Goal: Information Seeking & Learning: Learn about a topic

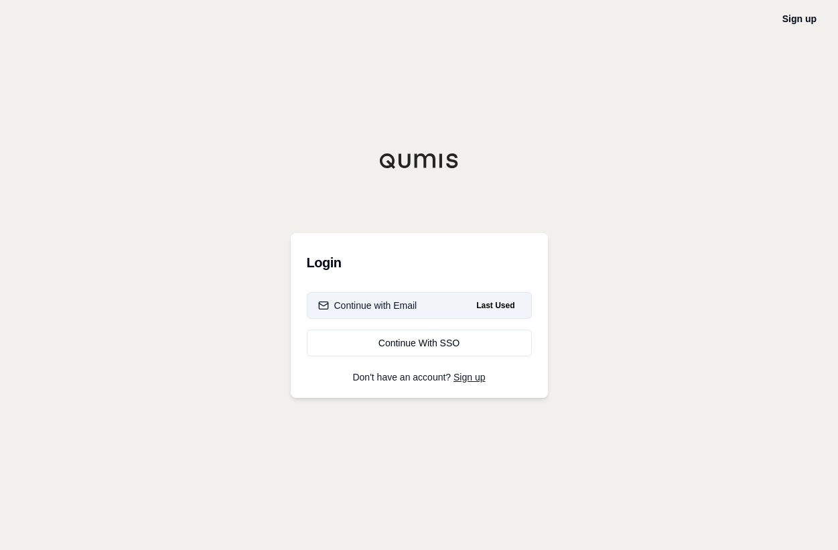
click at [383, 305] on div "Continue with Email" at bounding box center [367, 305] width 99 height 13
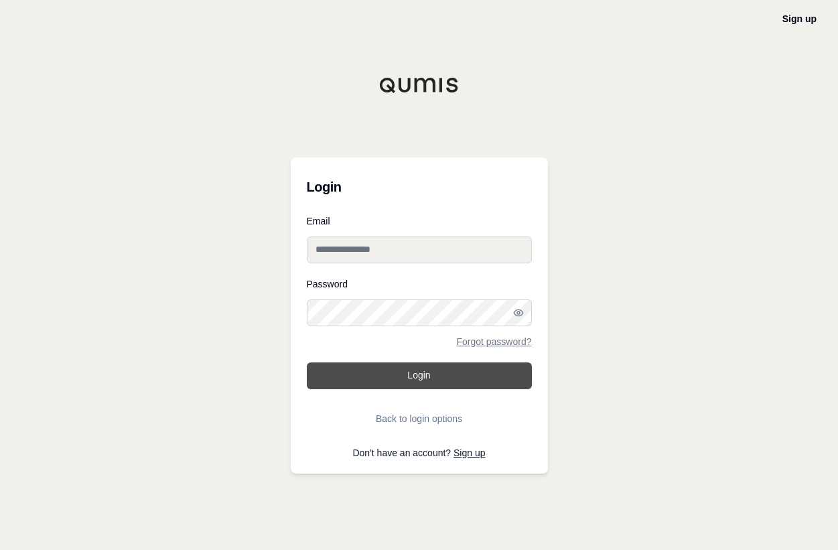
type input "**********"
click at [423, 381] on button "Login" at bounding box center [419, 376] width 225 height 27
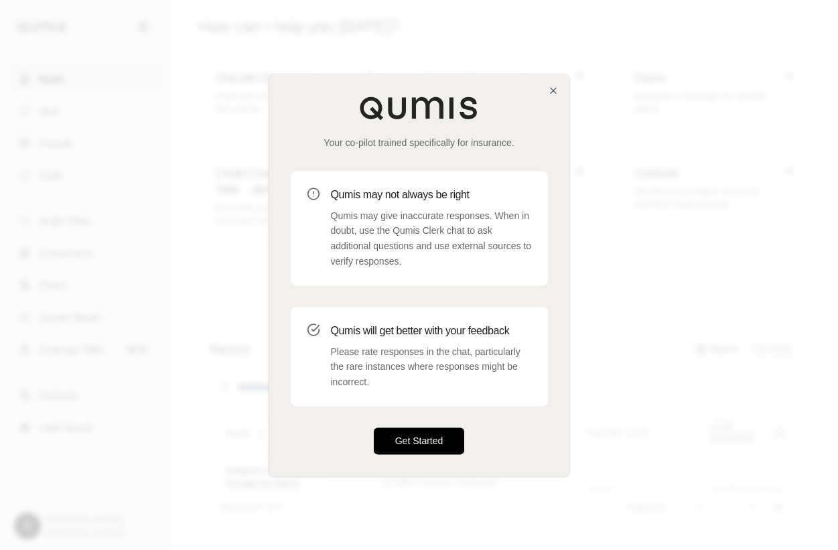
click at [422, 437] on button "Get Started" at bounding box center [419, 441] width 91 height 27
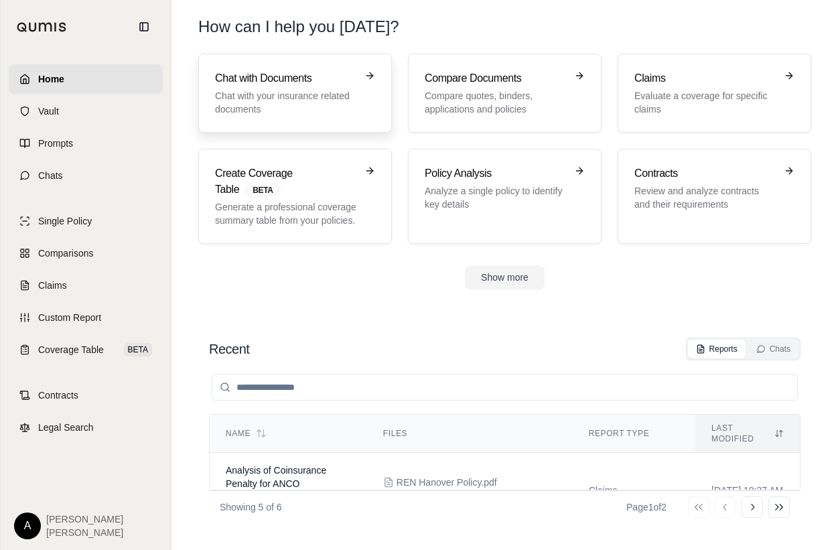
click at [257, 95] on p "Chat with your insurance related documents" at bounding box center [285, 102] width 141 height 27
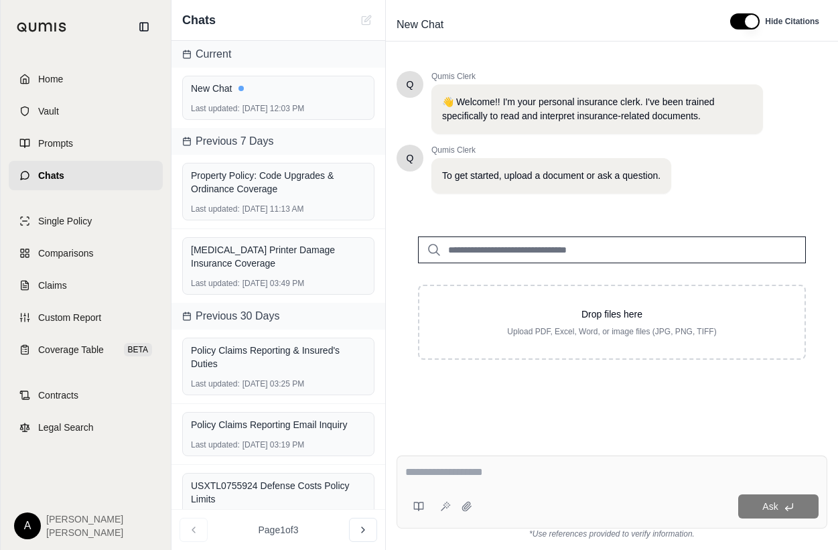
click at [696, 200] on div "Q Qumis Clerk 👋 Welcome!! I'm your personal insurance clerk. I've been trained …" at bounding box center [612, 226] width 431 height 310
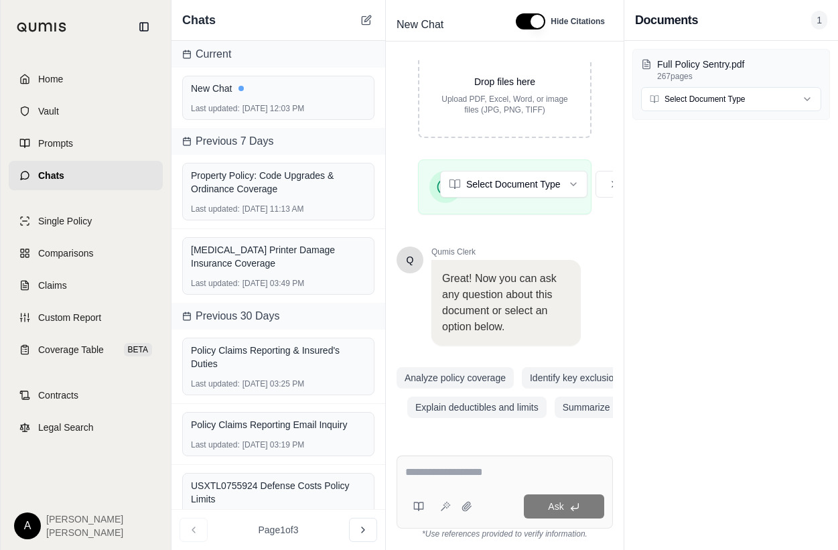
scroll to position [413, 0]
click at [466, 506] on icon at bounding box center [466, 506] width 9 height 9
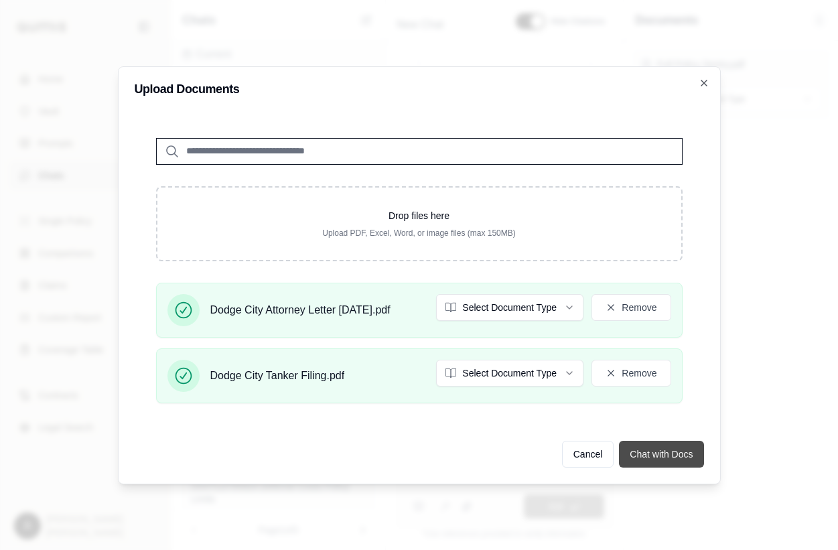
click at [655, 455] on button "Chat with Docs" at bounding box center [661, 454] width 84 height 27
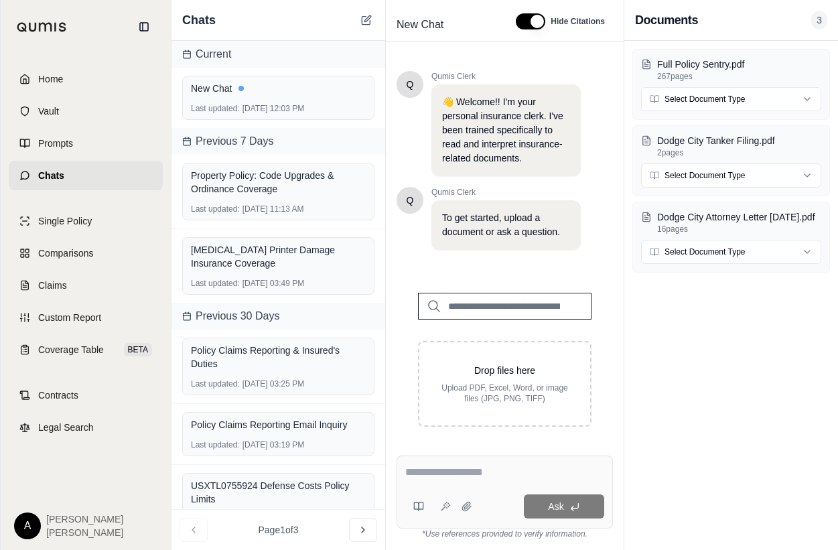
scroll to position [0, 0]
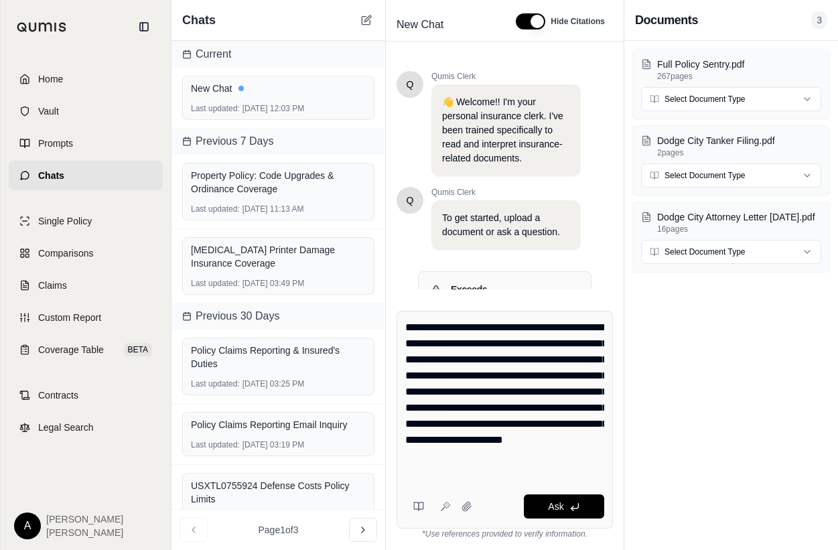
type textarea "**********"
click at [564, 521] on div "**********" at bounding box center [505, 420] width 216 height 218
click at [554, 508] on span "Ask" at bounding box center [555, 506] width 15 height 11
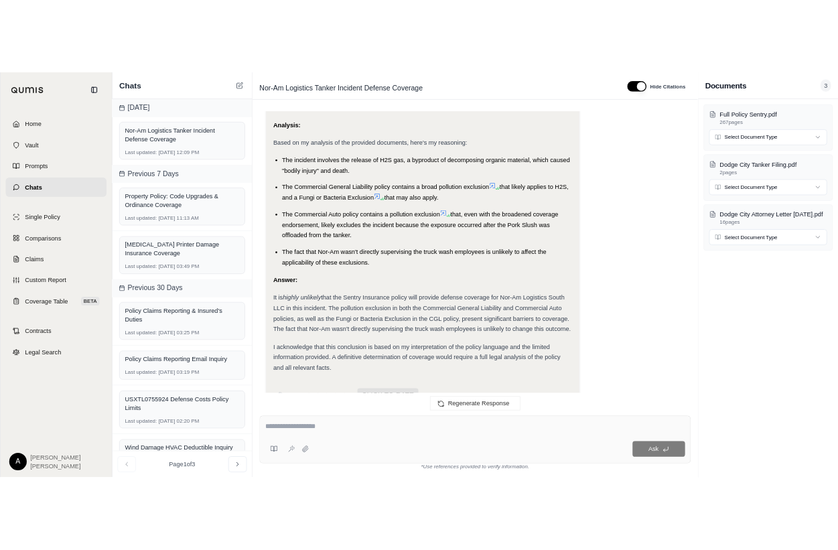
scroll to position [2460, 0]
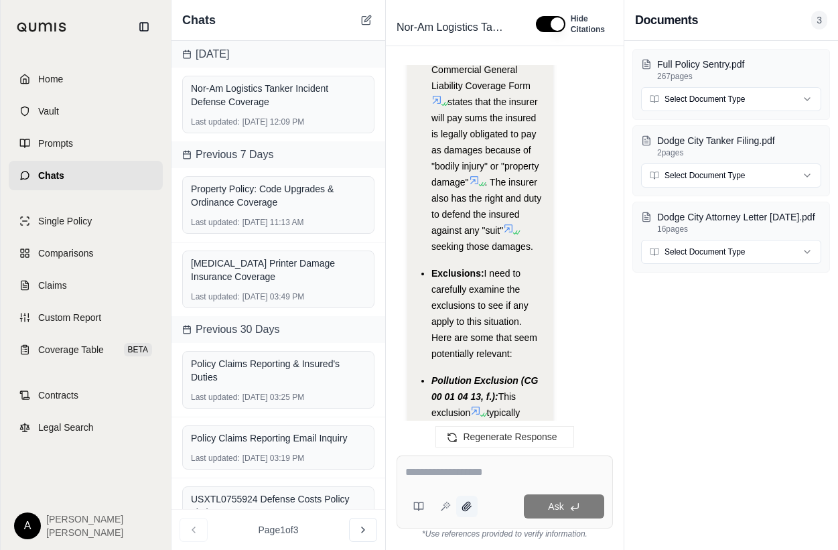
click at [467, 510] on icon at bounding box center [466, 506] width 9 height 9
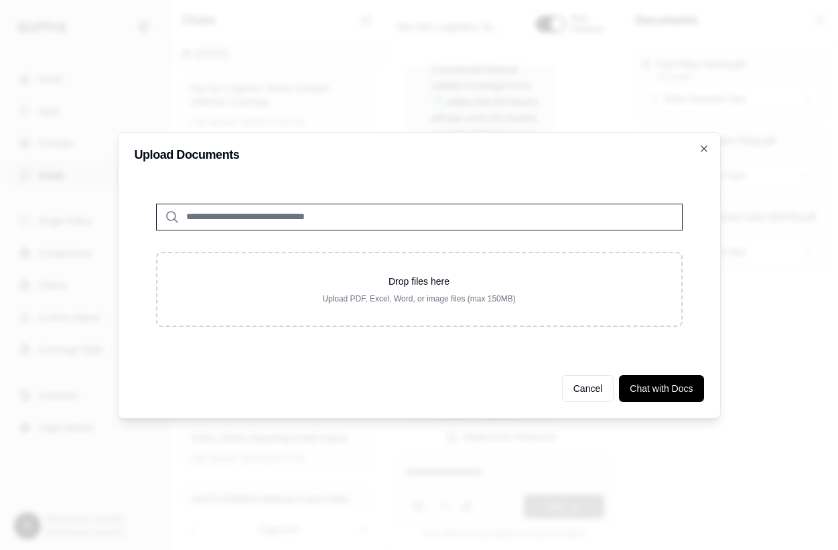
scroll to position [7629, 0]
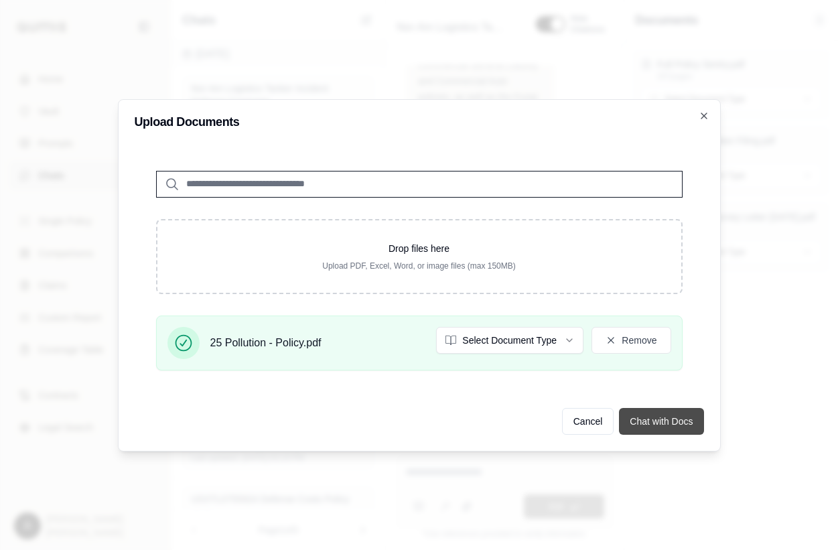
click at [657, 430] on button "Chat with Docs" at bounding box center [661, 421] width 84 height 27
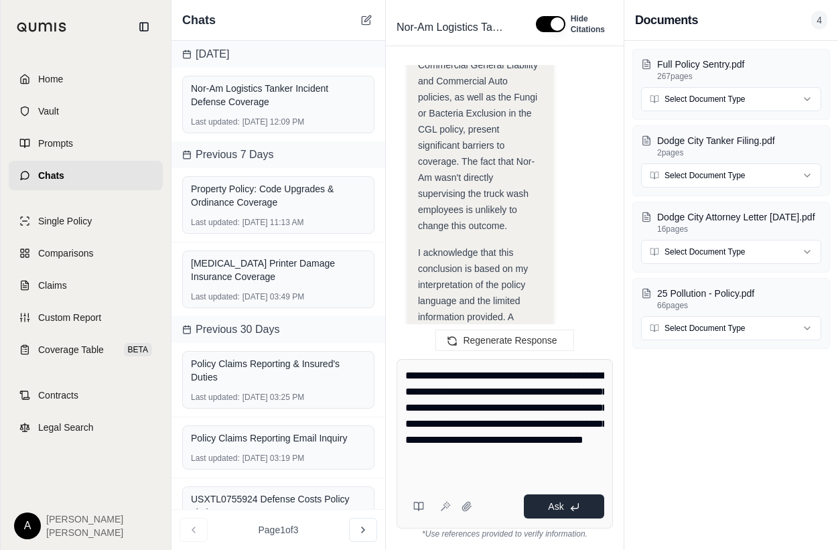
type textarea "**********"
click at [559, 511] on span "Ask" at bounding box center [555, 506] width 15 height 11
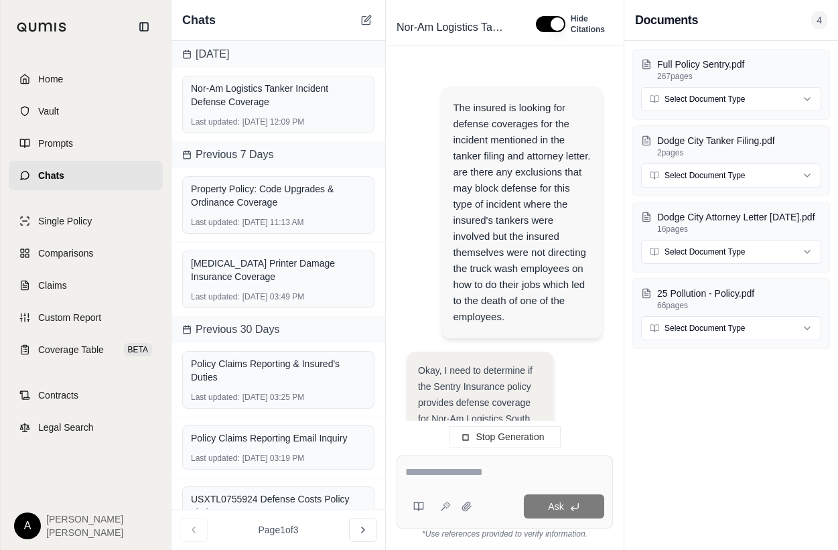
scroll to position [7836, 0]
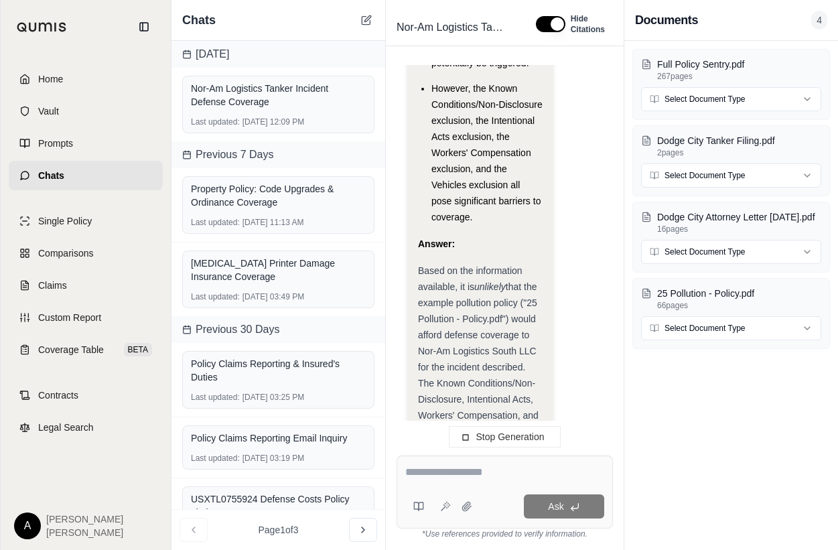
drag, startPoint x: 421, startPoint y: 198, endPoint x: 542, endPoint y: 277, distance: 144.2
click at [539, 276] on div "Based on the information available, it is unlikely that the example pollution p…" at bounding box center [480, 375] width 125 height 225
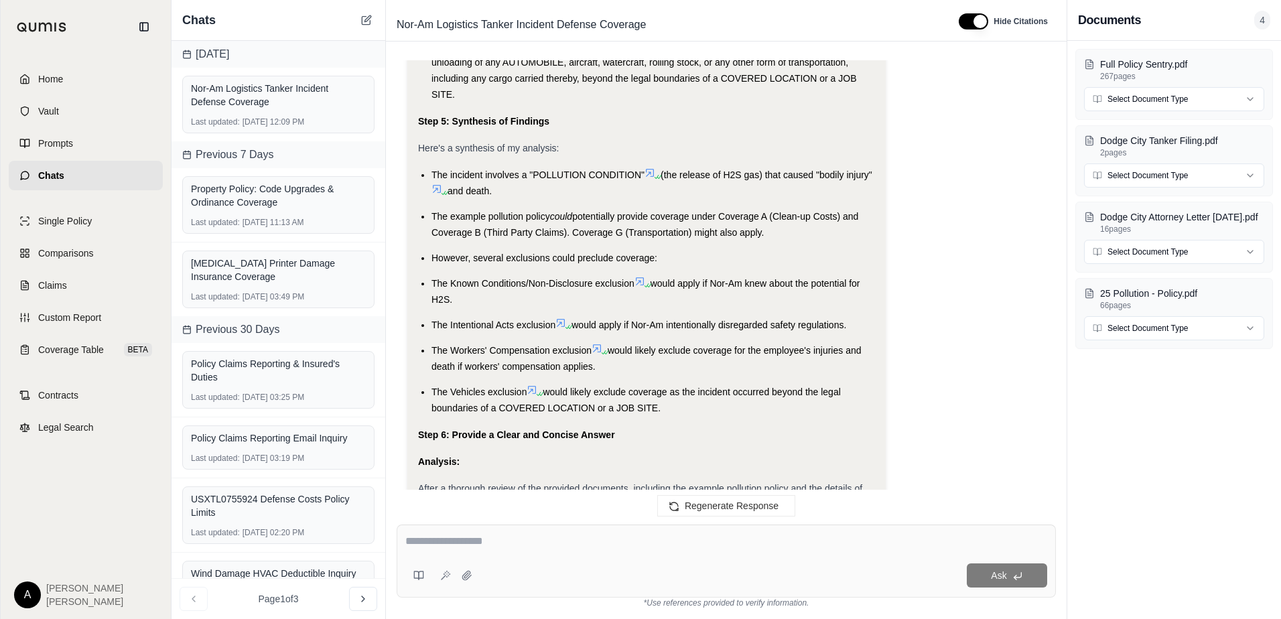
scroll to position [4504, 0]
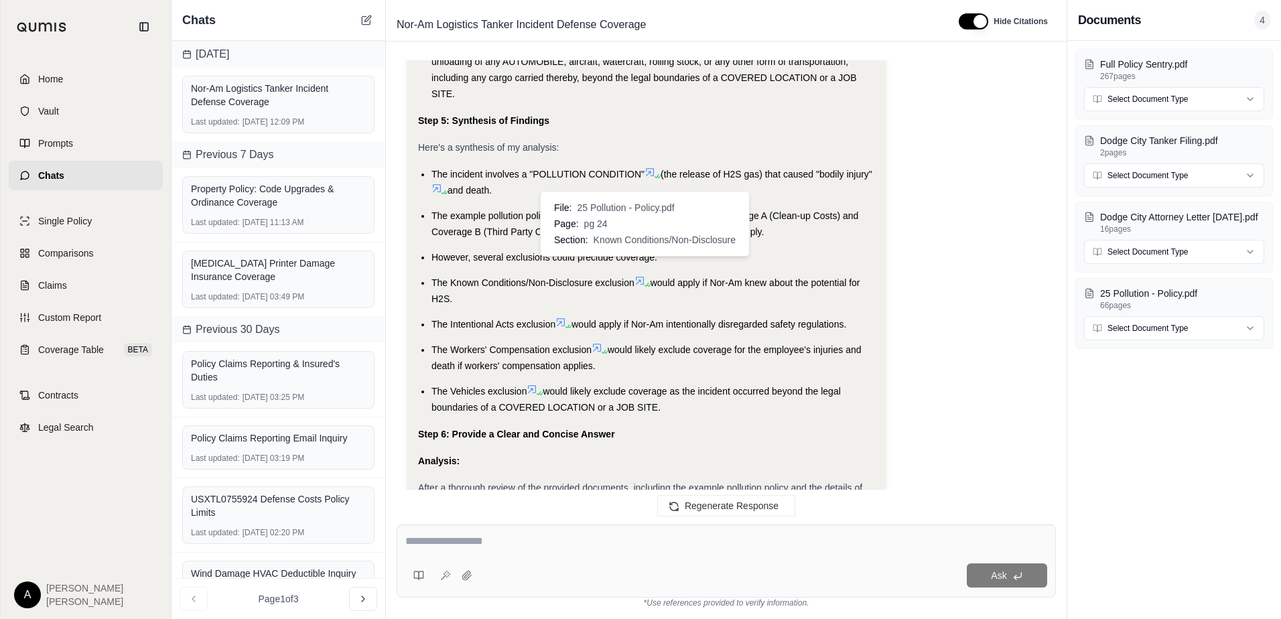
click at [642, 277] on icon at bounding box center [640, 281] width 8 height 8
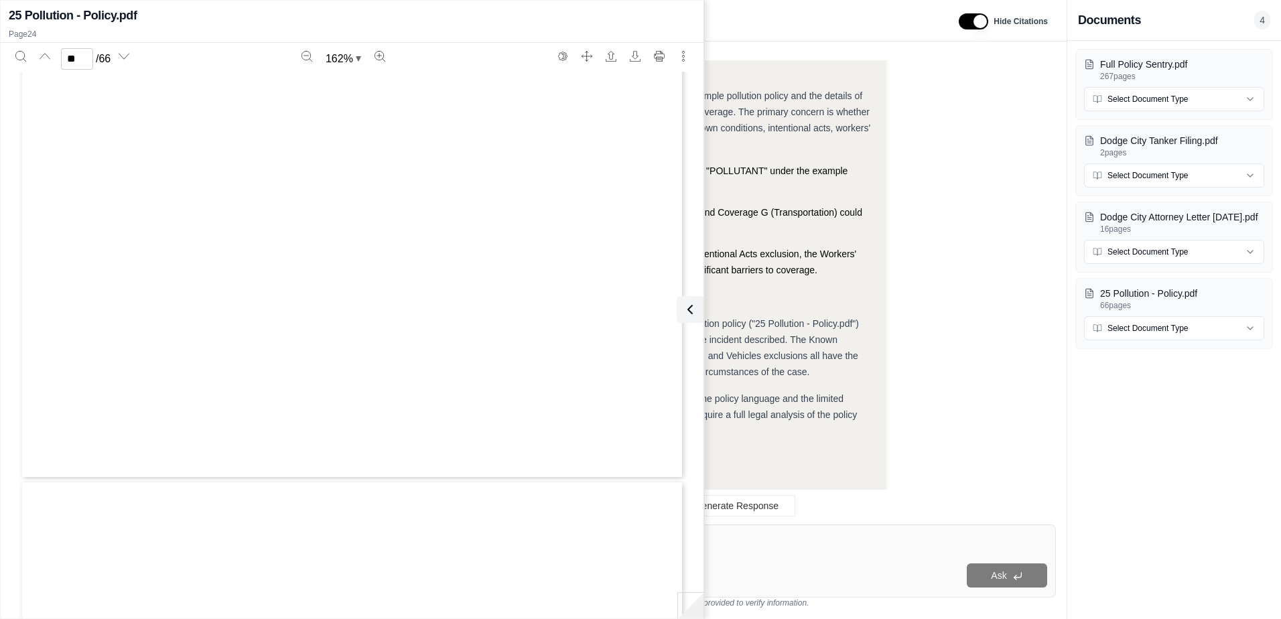
scroll to position [20513, 0]
type input "**"
click at [692, 308] on icon at bounding box center [688, 310] width 16 height 16
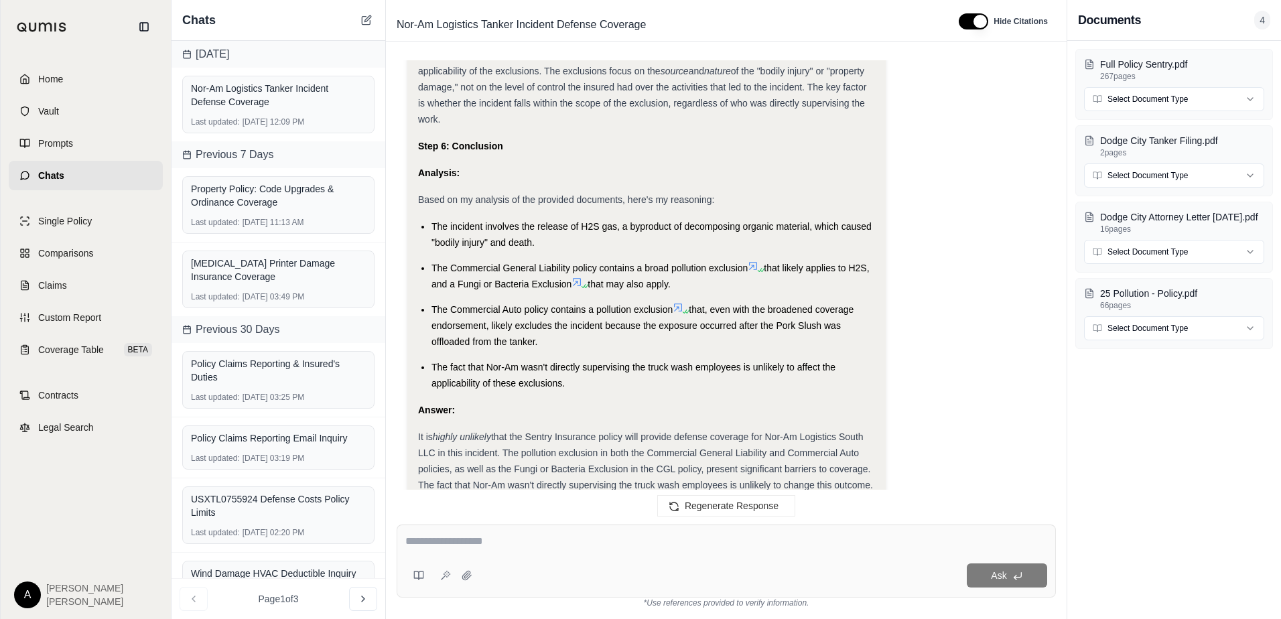
scroll to position [2344, 0]
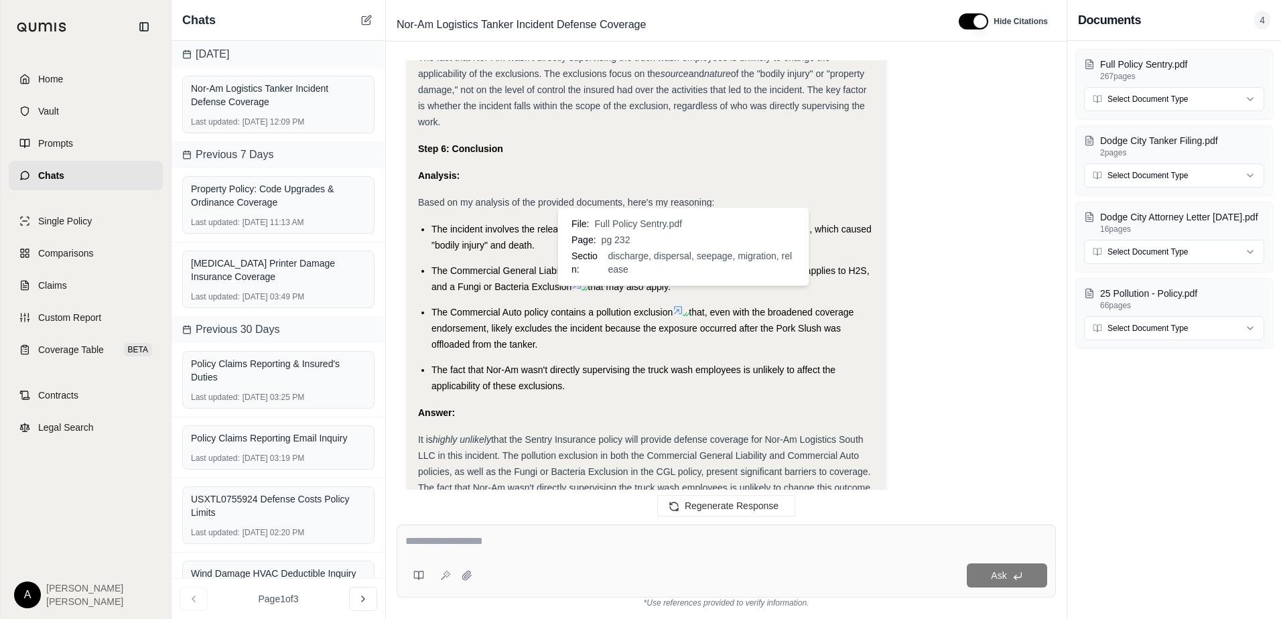
click at [681, 305] on icon at bounding box center [678, 310] width 11 height 11
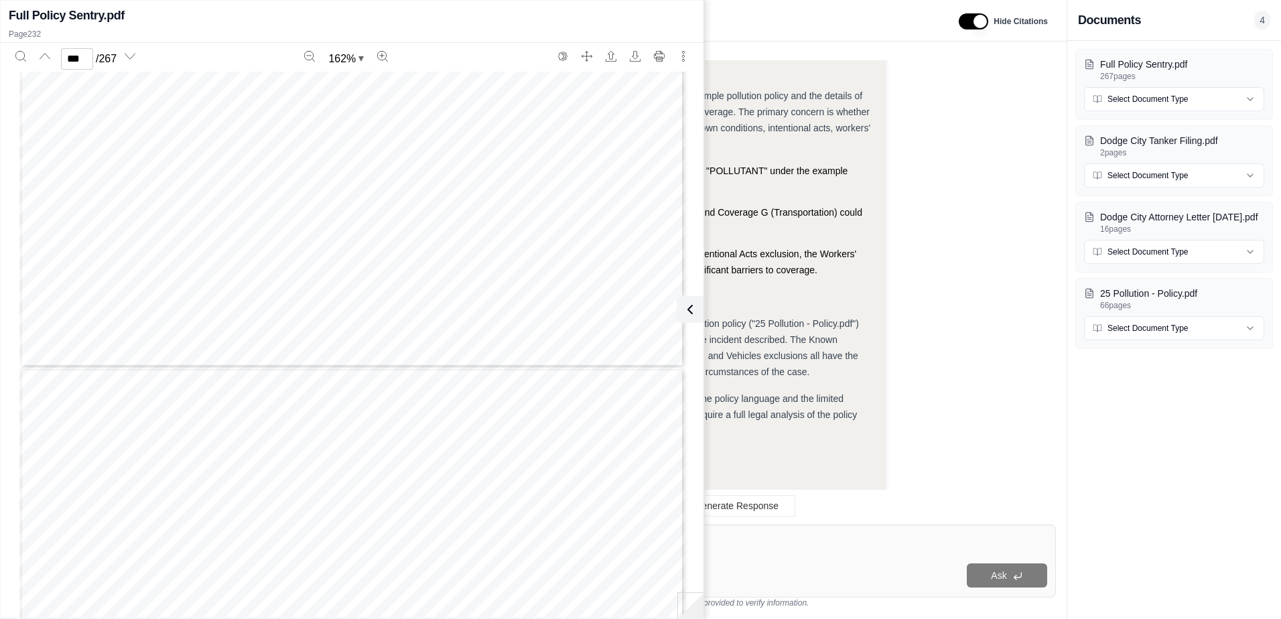
scroll to position [199517, 0]
type input "***"
click at [452, 25] on div "Full Policy Sentry.pdf Page 232" at bounding box center [352, 23] width 703 height 40
click at [751, 550] on div "Ask" at bounding box center [726, 561] width 659 height 73
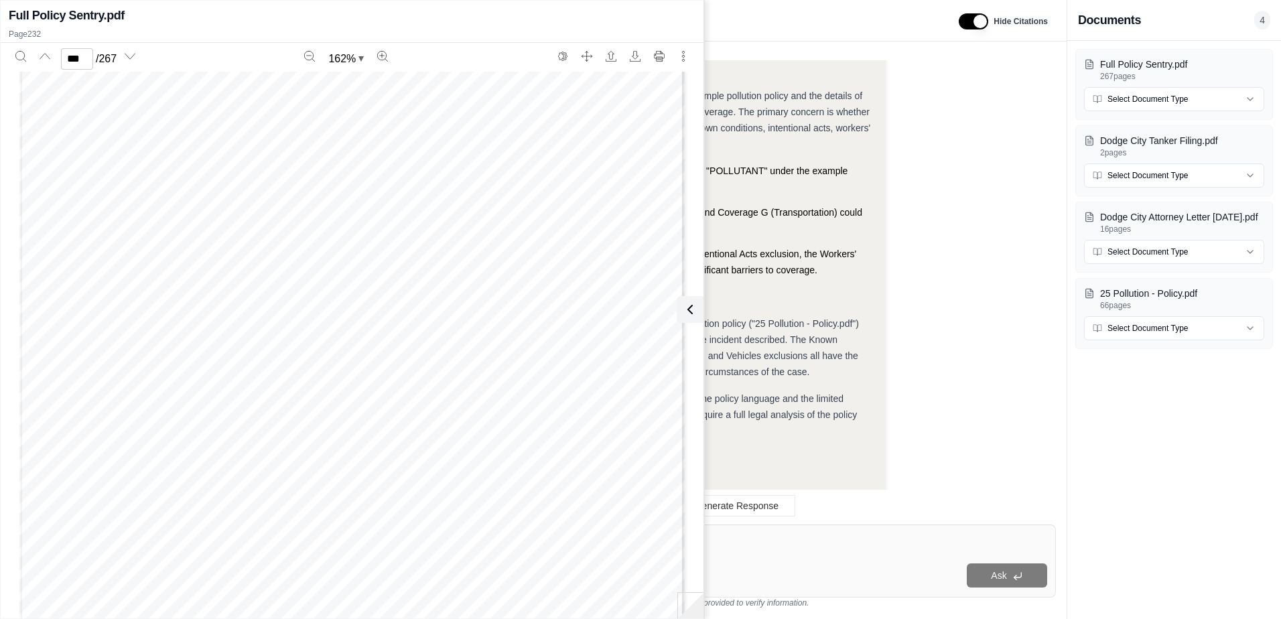
click at [732, 550] on div "Ask" at bounding box center [763, 576] width 570 height 24
click at [763, 229] on ul "The incident involves the release of H2S gas, which qualifies as a "POLLUTANT" …" at bounding box center [646, 220] width 457 height 115
click at [694, 304] on icon at bounding box center [688, 310] width 16 height 16
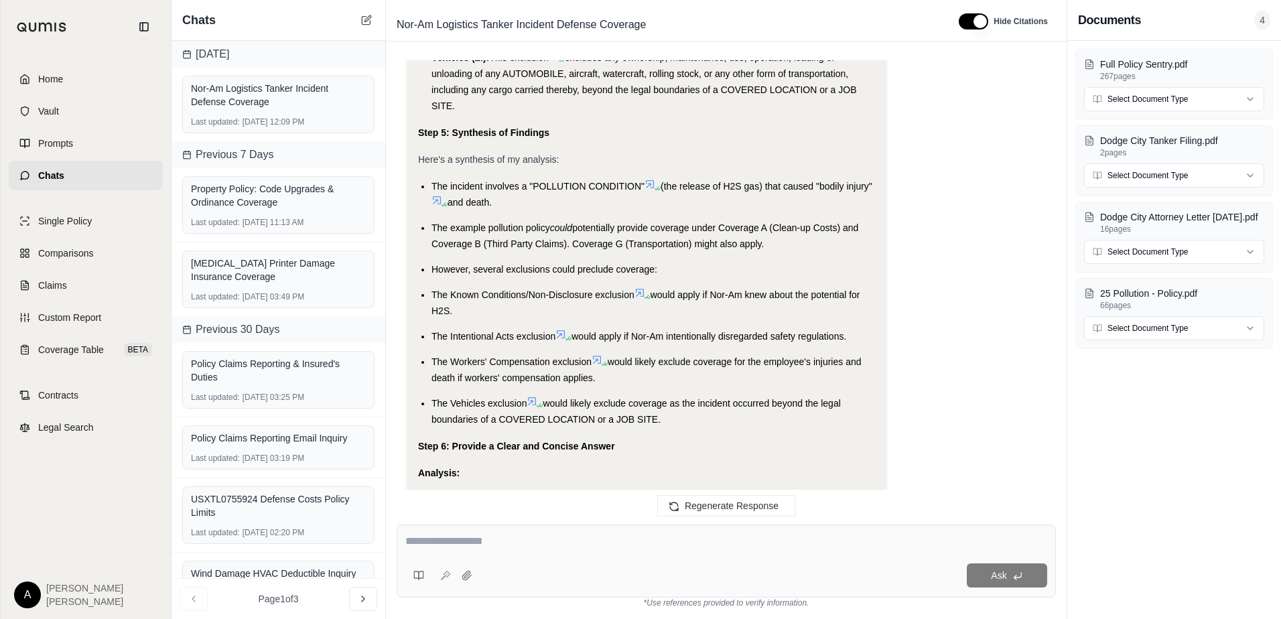
scroll to position [4524, 0]
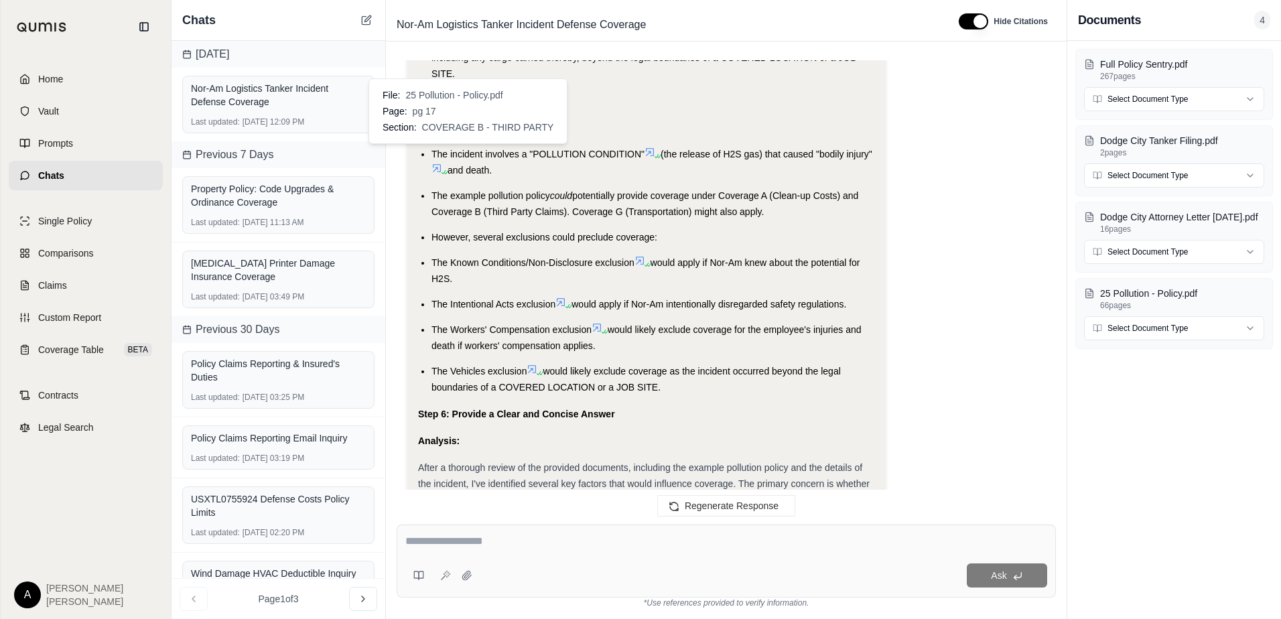
click at [442, 163] on icon at bounding box center [437, 168] width 11 height 11
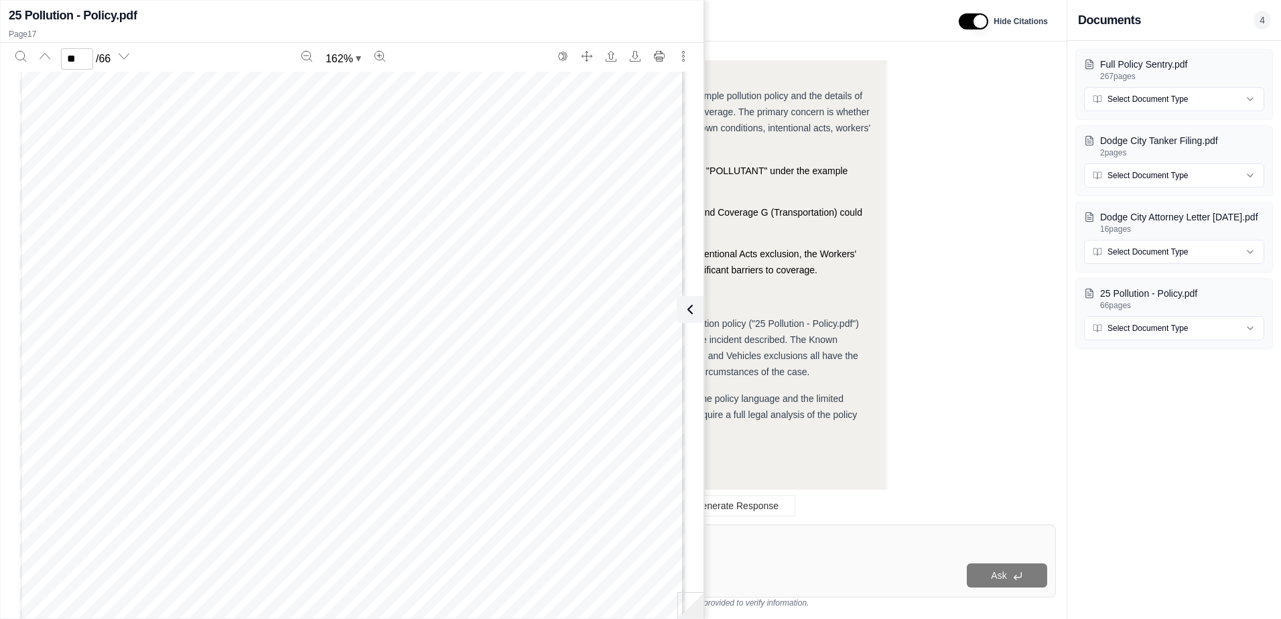
scroll to position [14587, 0]
type input "**"
click at [688, 317] on icon at bounding box center [688, 310] width 16 height 16
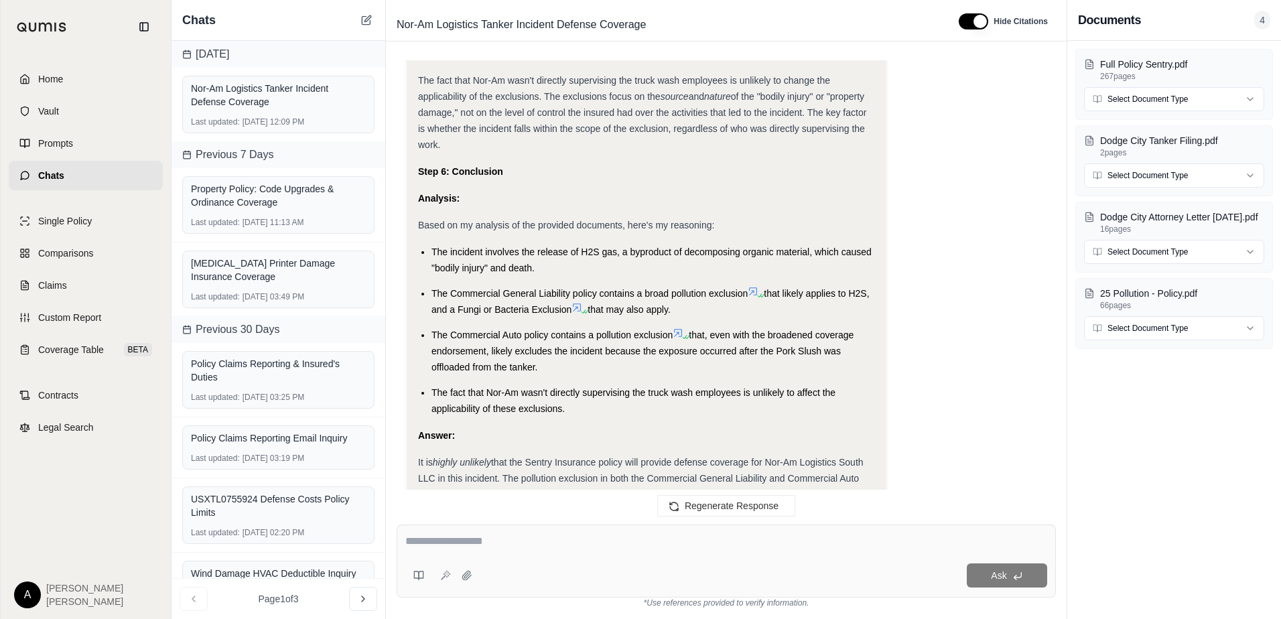
scroll to position [2322, 0]
click at [753, 287] on icon at bounding box center [753, 291] width 8 height 8
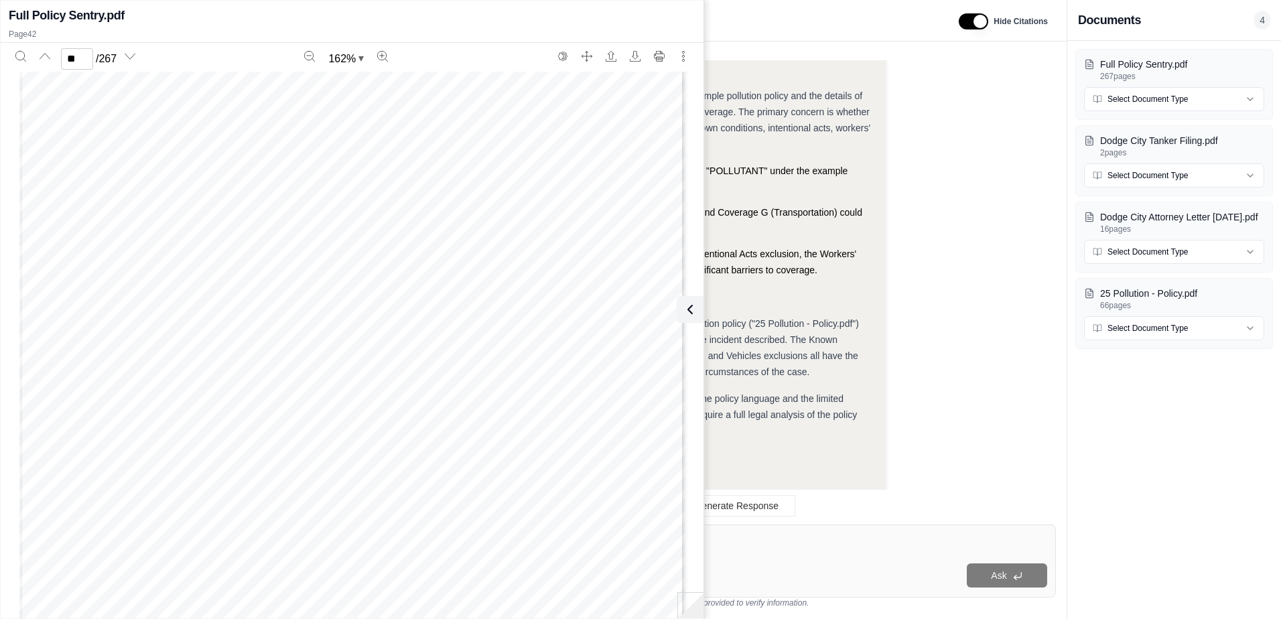
scroll to position [36355, 0]
type input "**"
click at [692, 309] on icon at bounding box center [688, 310] width 16 height 16
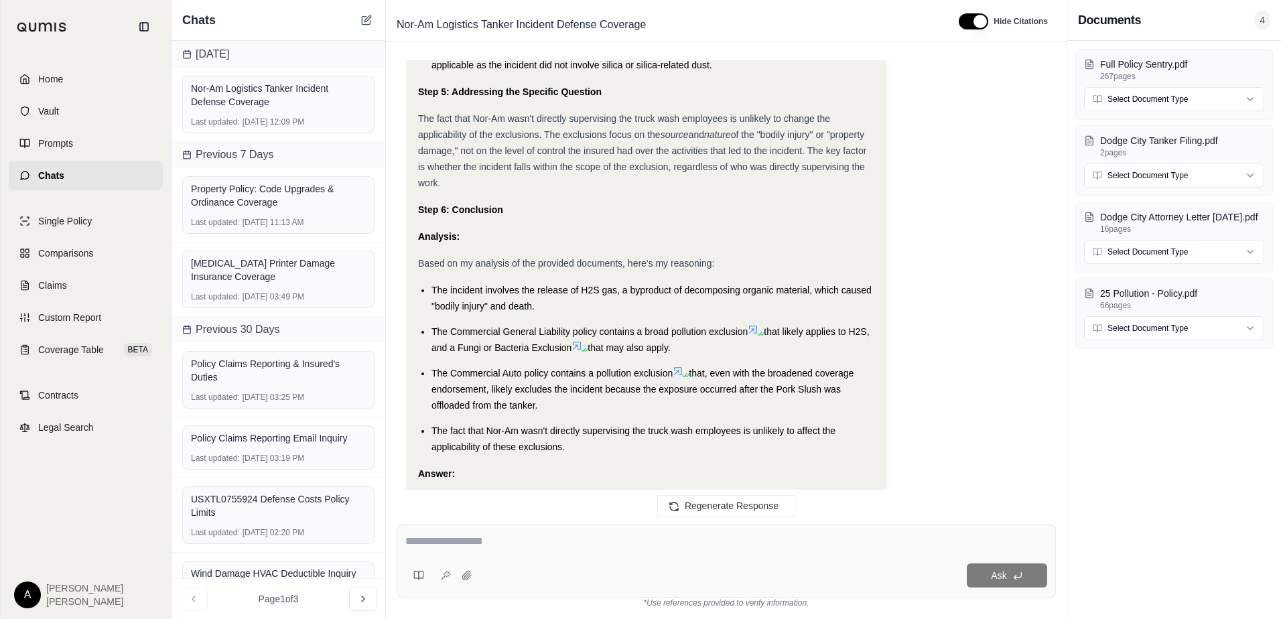
scroll to position [2283, 0]
click at [678, 366] on icon at bounding box center [678, 371] width 11 height 11
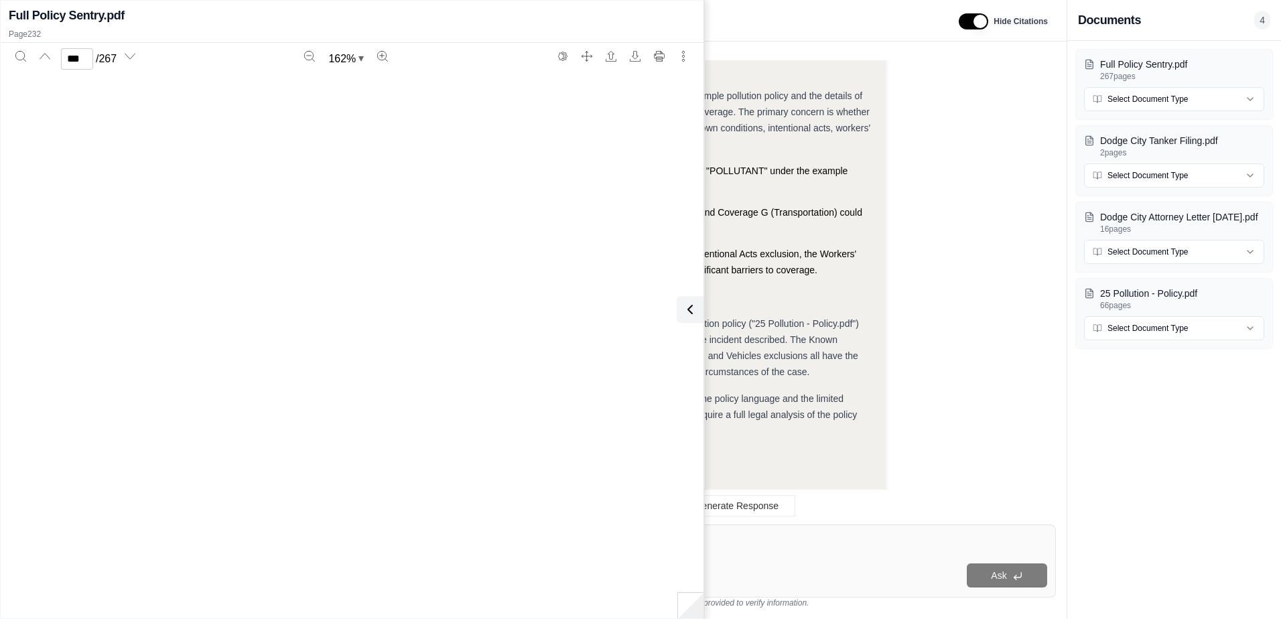
scroll to position [198943, 0]
type input "***"
click at [688, 308] on icon at bounding box center [688, 310] width 4 height 8
